Goal: Task Accomplishment & Management: Manage account settings

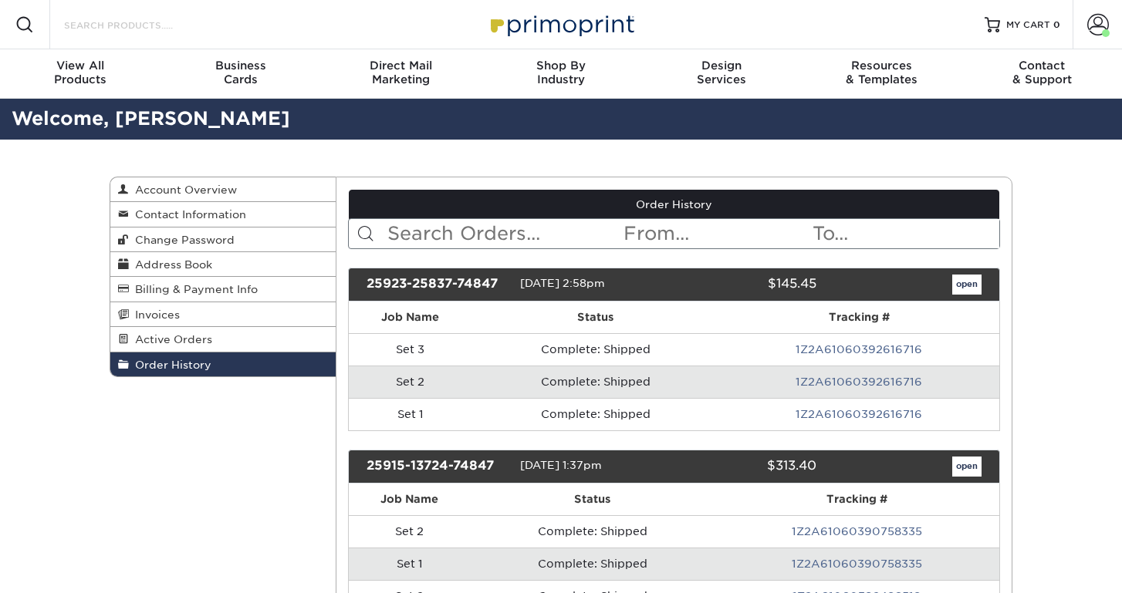
click at [104, 21] on input "Search Products" at bounding box center [137, 24] width 150 height 19
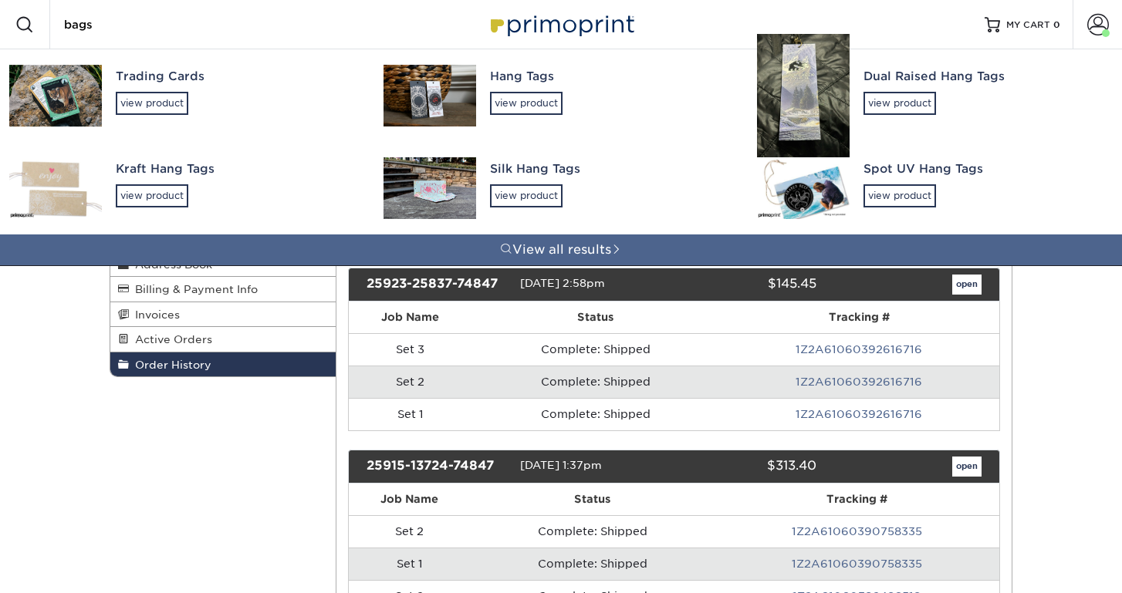
type input "bags'"
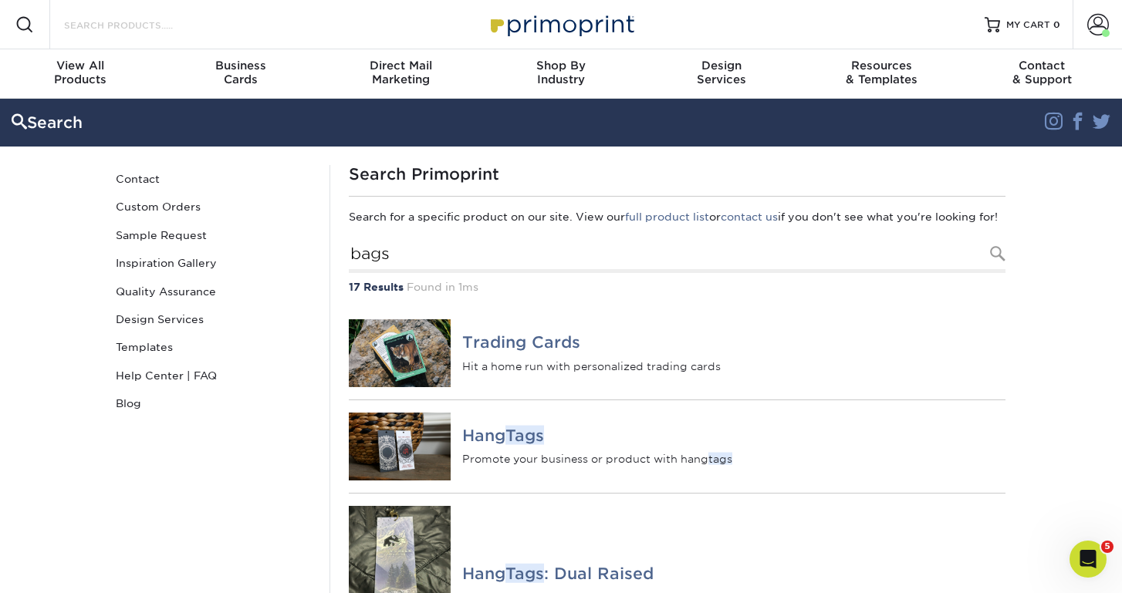
click at [151, 15] on input "Search Products" at bounding box center [137, 24] width 150 height 19
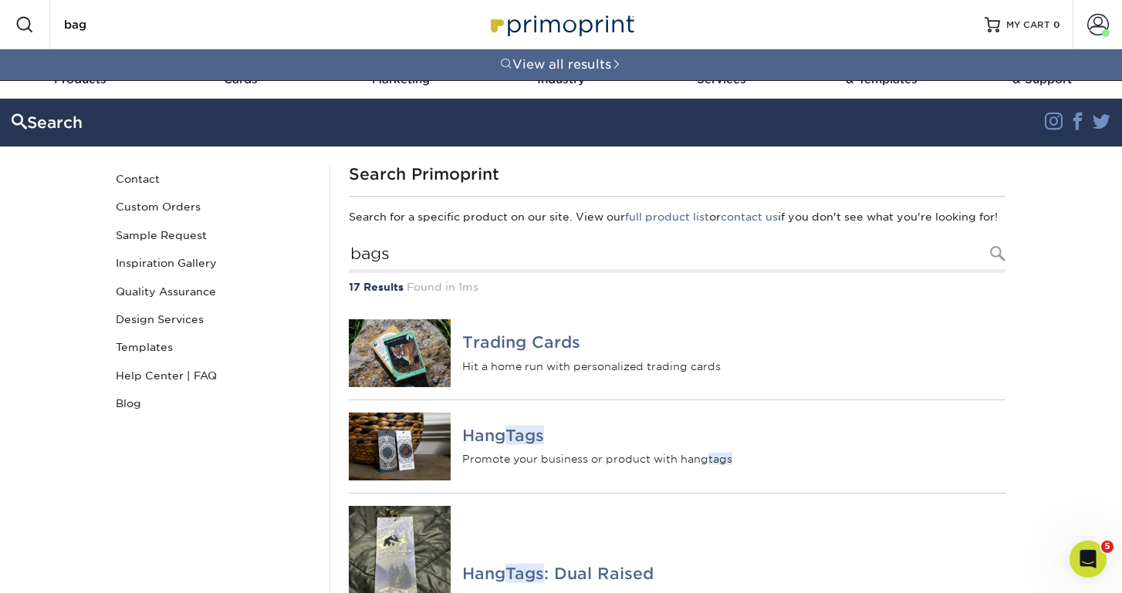
type input "bag"
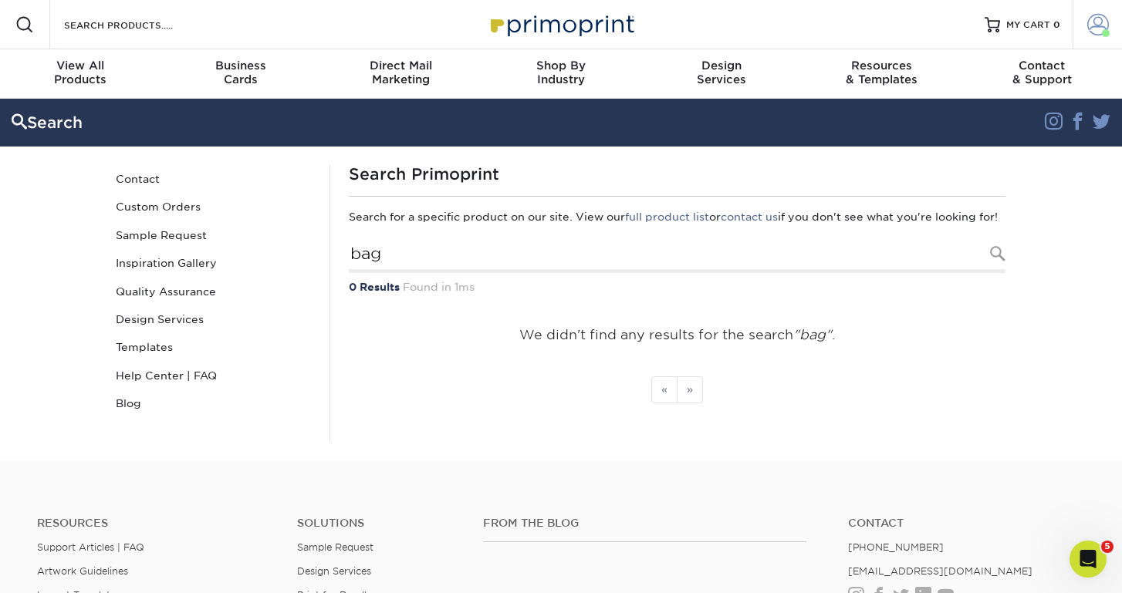
click at [1090, 19] on span at bounding box center [1098, 25] width 22 height 22
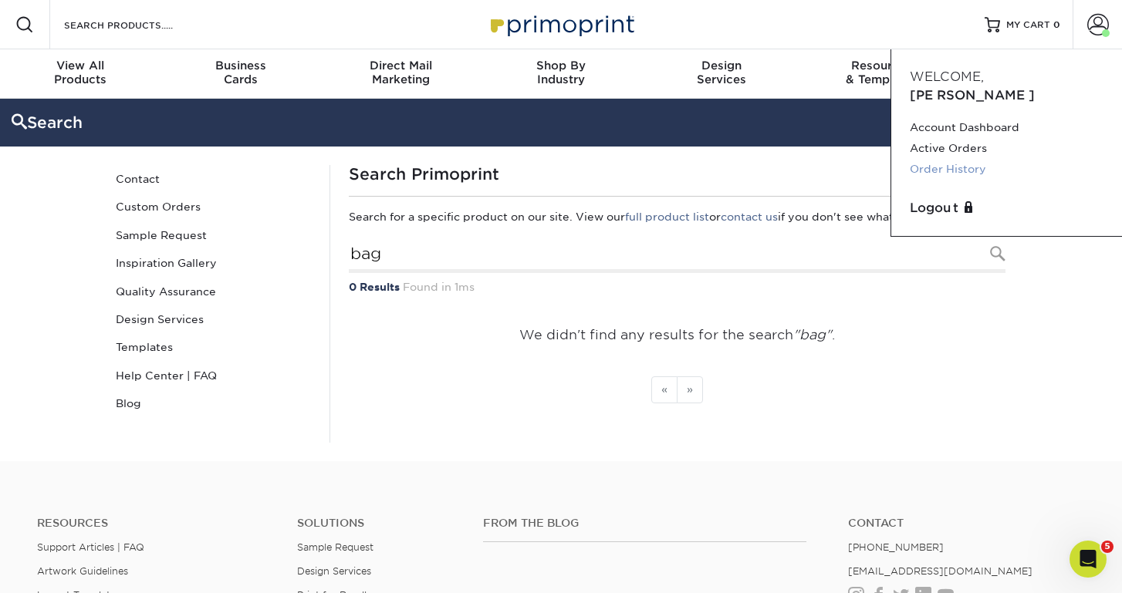
click at [924, 159] on link "Order History" at bounding box center [1007, 169] width 194 height 21
